Goal: Share content

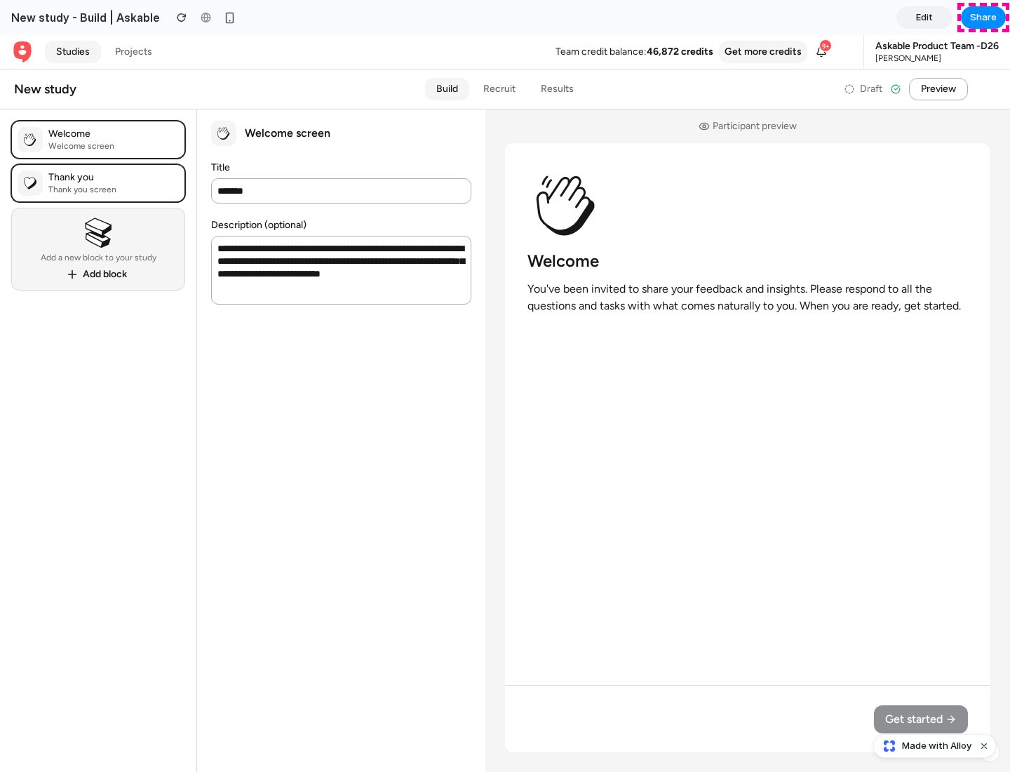
click at [983, 18] on span "Share" at bounding box center [983, 18] width 27 height 14
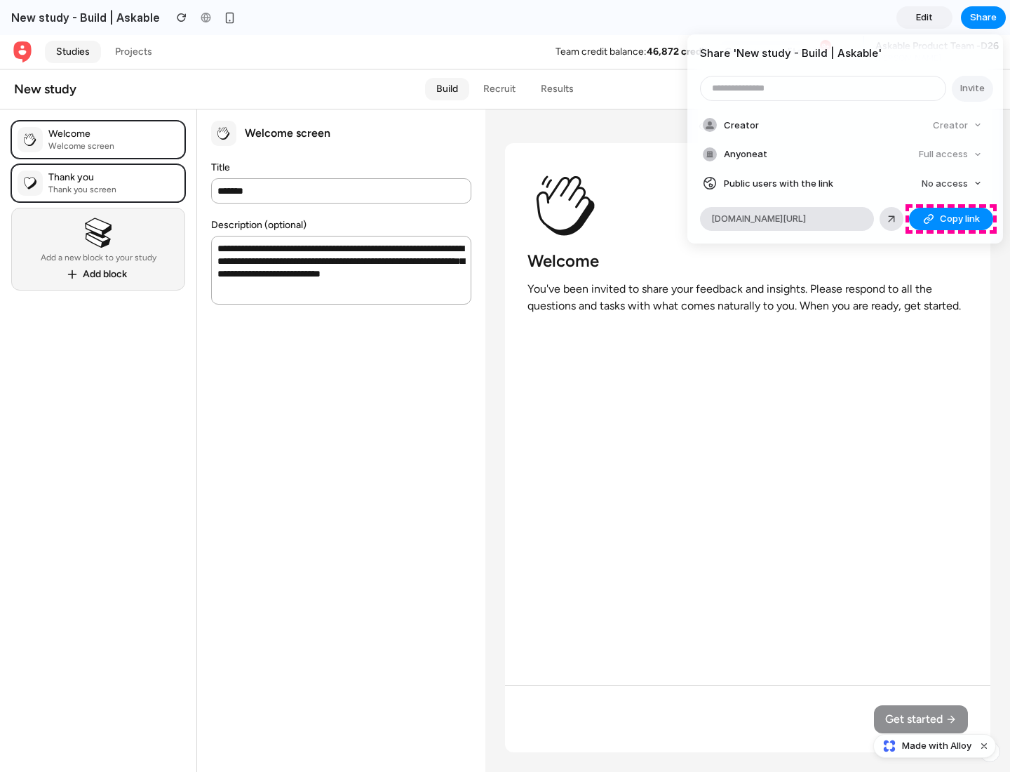
click at [951, 219] on span "Copy link" at bounding box center [960, 219] width 40 height 14
click at [936, 746] on div "Share ' New study - Build | Askable ' Invite Creator Creator Anyone at Full acc…" at bounding box center [505, 386] width 1010 height 772
